Goal: Task Accomplishment & Management: Manage account settings

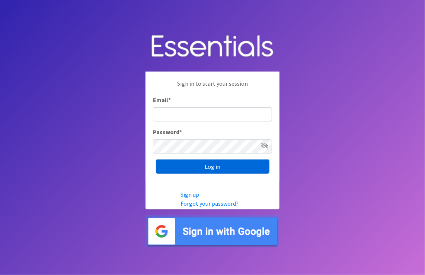
type input "[PERSON_NAME][EMAIL_ADDRESS][PERSON_NAME][DOMAIN_NAME]"
click at [241, 166] on input "Log in" at bounding box center [212, 166] width 113 height 14
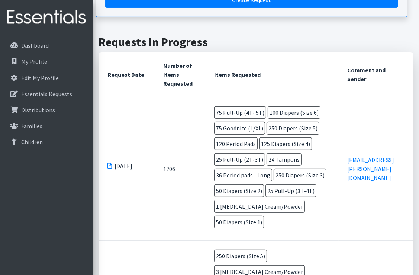
scroll to position [223, 0]
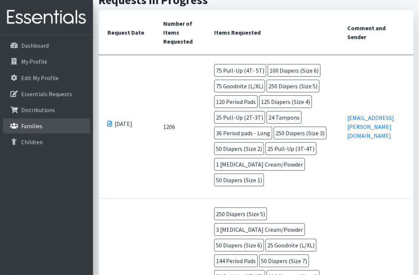
click at [37, 127] on p "Families" at bounding box center [31, 125] width 21 height 7
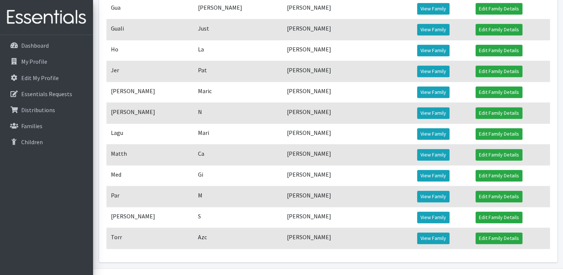
scroll to position [452, 0]
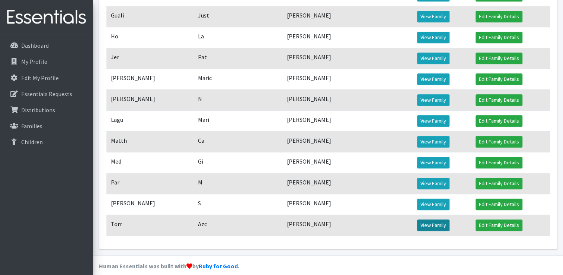
click at [419, 231] on link "View Family" at bounding box center [433, 225] width 32 height 12
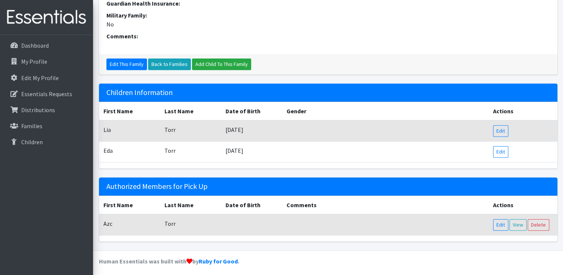
scroll to position [291, 0]
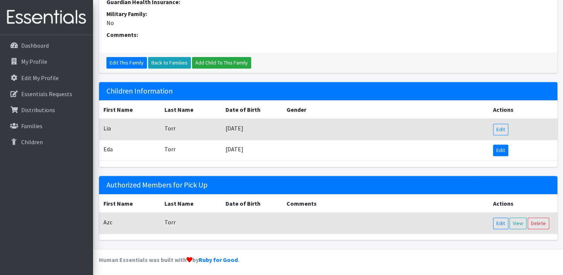
click at [497, 147] on link "Edit" at bounding box center [500, 150] width 15 height 12
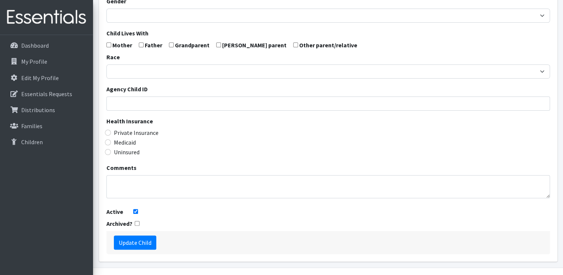
scroll to position [211, 0]
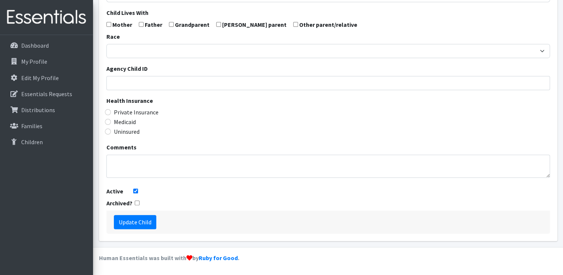
click at [137, 202] on input "checkbox" at bounding box center [137, 202] width 5 height 5
checkbox input "true"
click at [136, 191] on input "Active" at bounding box center [135, 190] width 5 height 5
checkbox input "false"
click at [141, 221] on input "Update Child" at bounding box center [135, 222] width 42 height 14
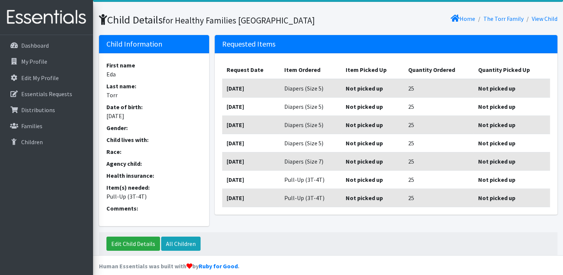
scroll to position [58, 0]
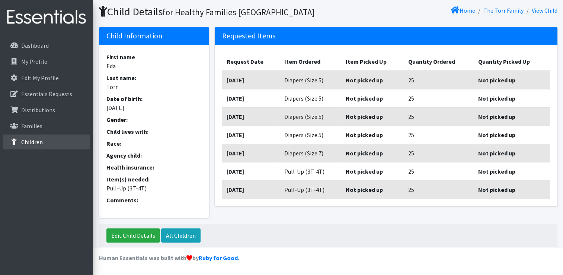
click at [26, 145] on p "Children" at bounding box center [32, 141] width 22 height 7
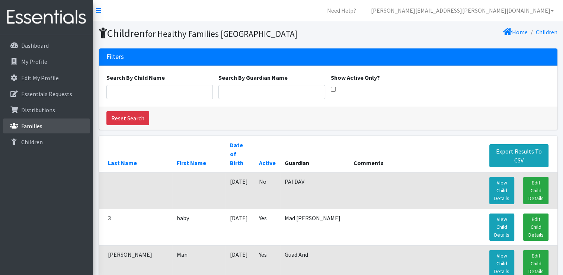
click at [37, 129] on p "Families" at bounding box center [31, 125] width 21 height 7
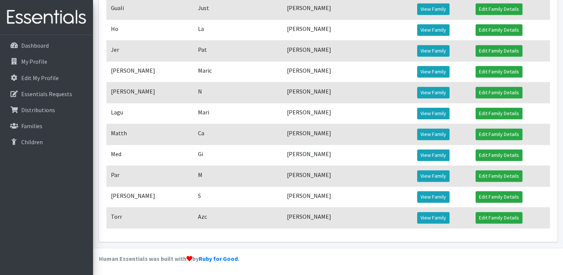
scroll to position [467, 0]
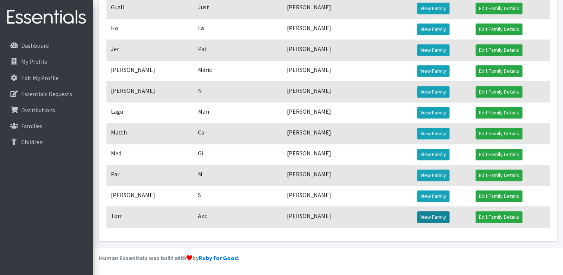
click at [435, 217] on link "View Family" at bounding box center [433, 217] width 32 height 12
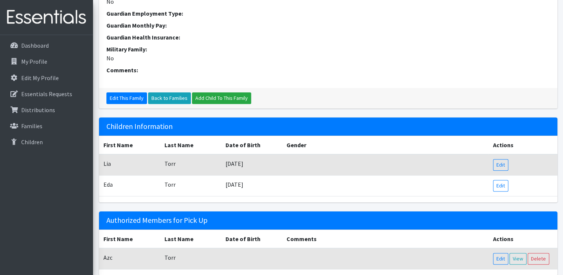
scroll to position [291, 0]
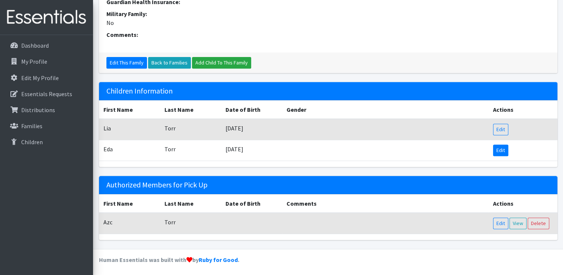
click at [503, 146] on link "Edit" at bounding box center [500, 150] width 15 height 12
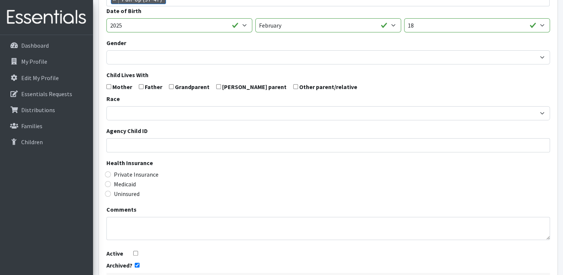
scroll to position [211, 0]
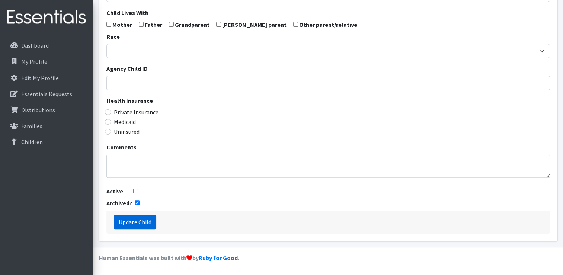
click at [150, 225] on input "Update Child" at bounding box center [135, 222] width 42 height 14
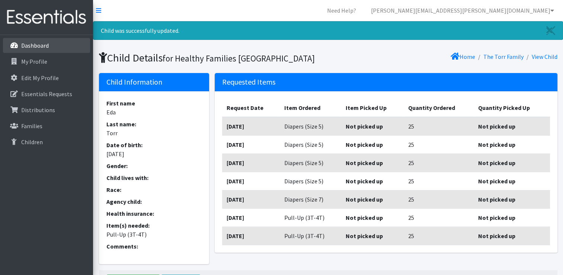
click at [36, 45] on p "Dashboard" at bounding box center [35, 45] width 28 height 7
